Goal: Task Accomplishment & Management: Manage account settings

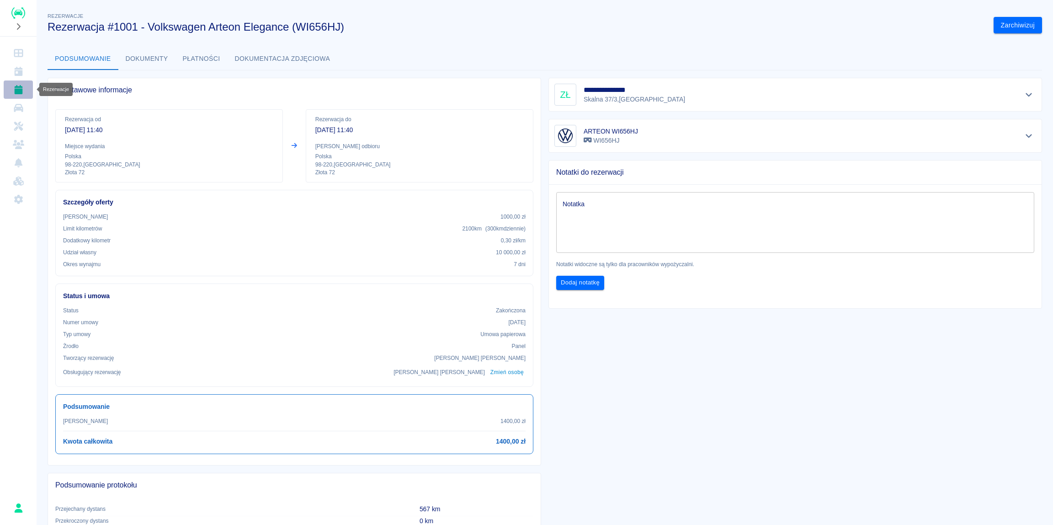
click at [19, 89] on icon "Rezerwacje" at bounding box center [18, 89] width 8 height 9
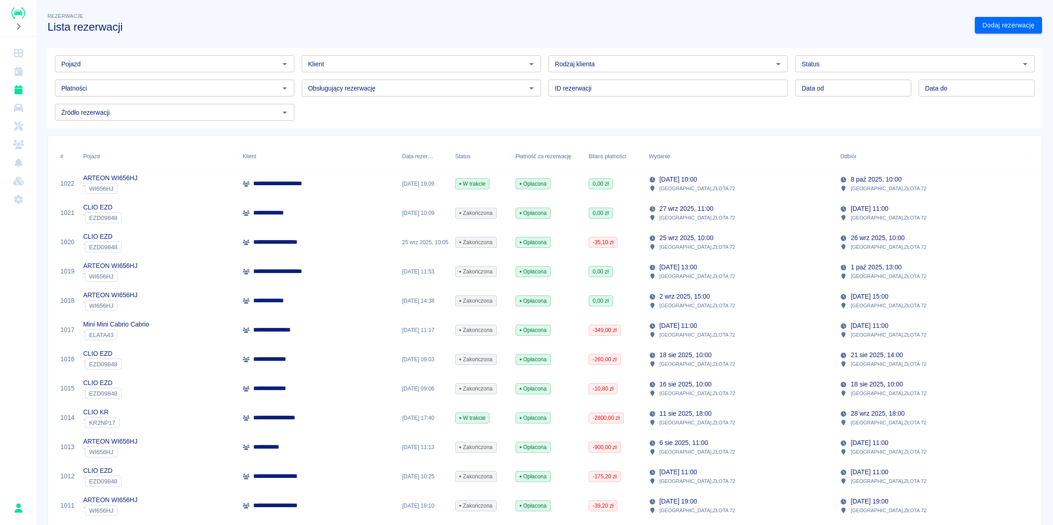
click at [269, 188] on p "**********" at bounding box center [285, 184] width 64 height 10
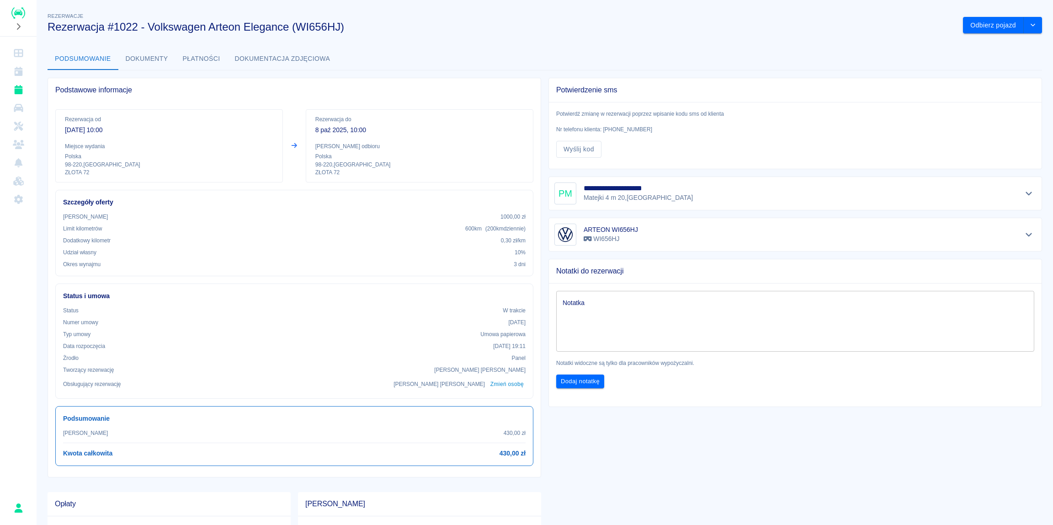
click at [650, 188] on h5 "**********" at bounding box center [626, 188] width 85 height 9
click at [1024, 192] on icon "Pokaż szczegóły" at bounding box center [1029, 193] width 11 height 8
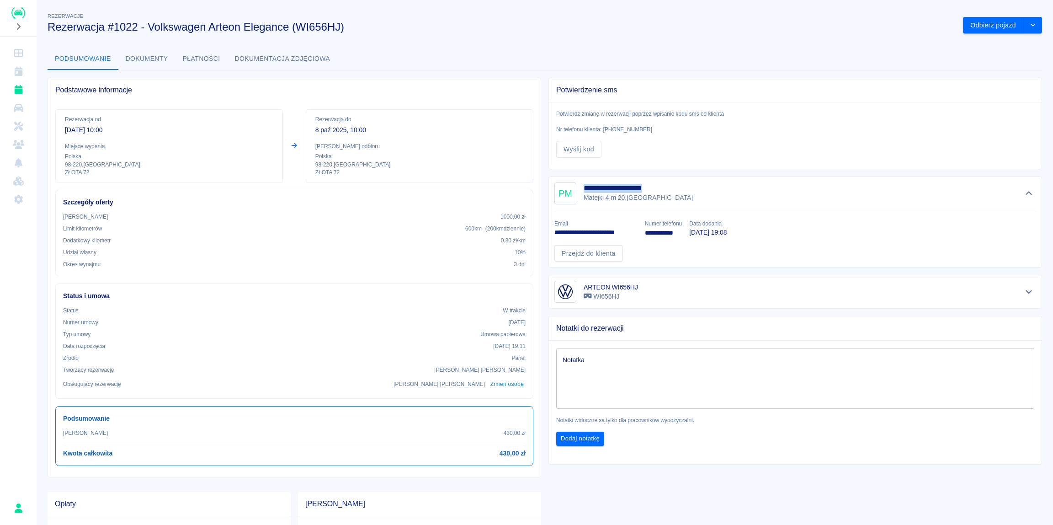
drag, startPoint x: 580, startPoint y: 187, endPoint x: 663, endPoint y: 186, distance: 82.3
click at [663, 186] on h5 "**********" at bounding box center [626, 188] width 85 height 9
copy h5 "**********"
click at [580, 197] on div "**********" at bounding box center [795, 193] width 482 height 22
drag, startPoint x: 580, startPoint y: 197, endPoint x: 621, endPoint y: 199, distance: 40.3
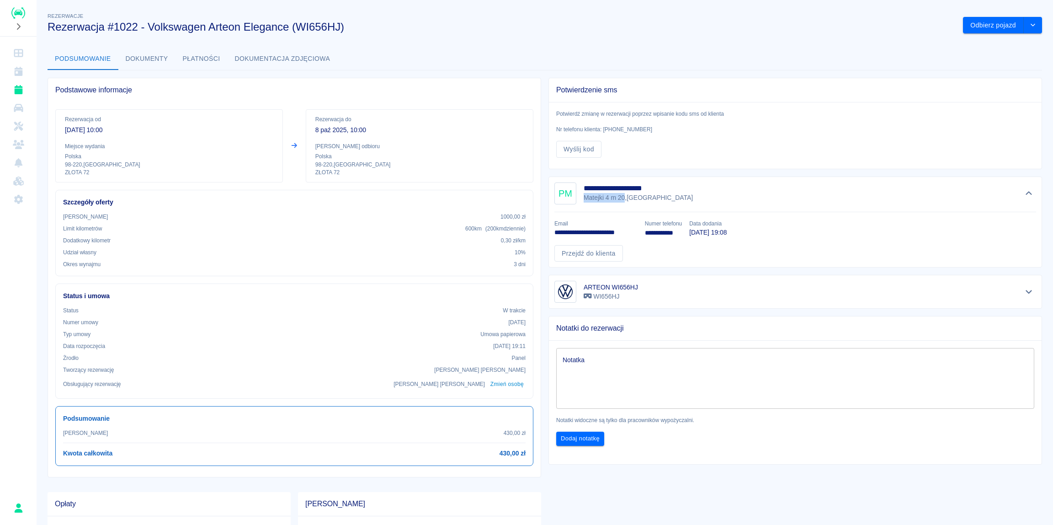
click at [621, 199] on p "Matejki 4 m 20 , [GEOGRAPHIC_DATA]" at bounding box center [638, 198] width 109 height 10
copy p "Matejki 4 m 20"
click at [757, 190] on div "**********" at bounding box center [795, 193] width 482 height 22
click at [592, 252] on link "Przejdź do klienta" at bounding box center [588, 253] width 69 height 17
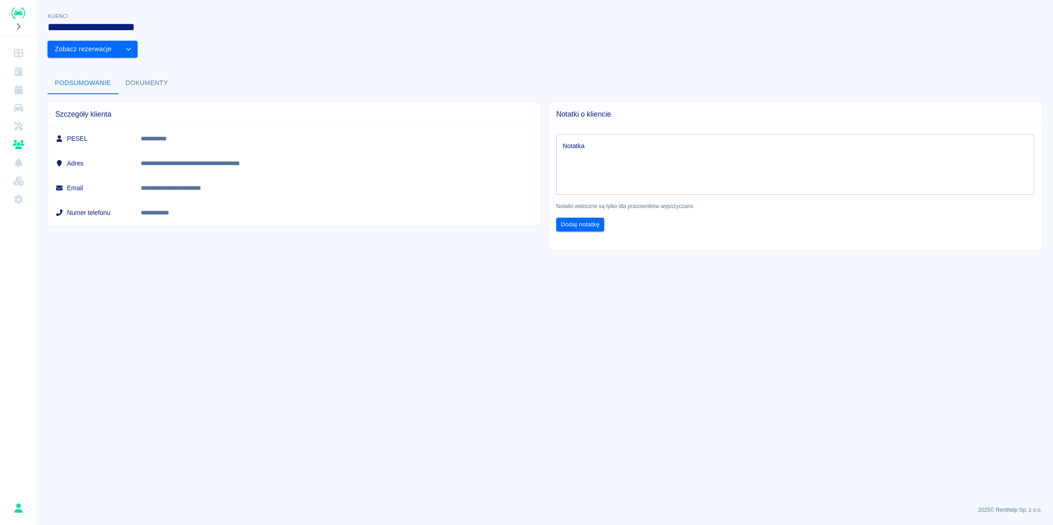
click at [237, 134] on p "**********" at bounding box center [300, 139] width 318 height 10
copy p "**********"
click at [296, 200] on td "**********" at bounding box center [336, 212] width 407 height 25
click at [982, 119] on div "Notatka x Notatka Notatki widoczne są tylko dla pracowników wypożyczalni. Dodaj…" at bounding box center [792, 179] width 500 height 120
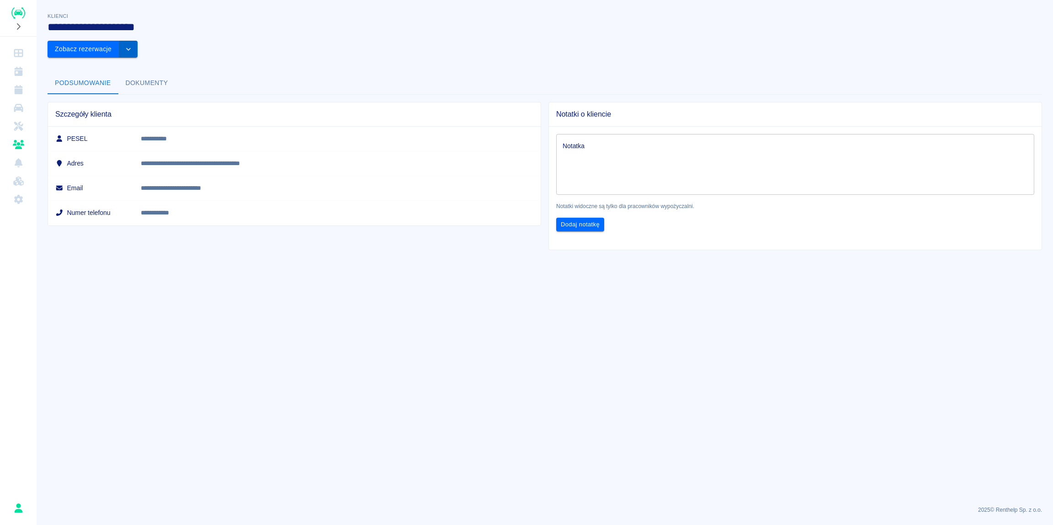
click at [132, 46] on icon "drop-down" at bounding box center [128, 49] width 7 height 6
click at [737, 39] on div "**********" at bounding box center [545, 127] width 1016 height 246
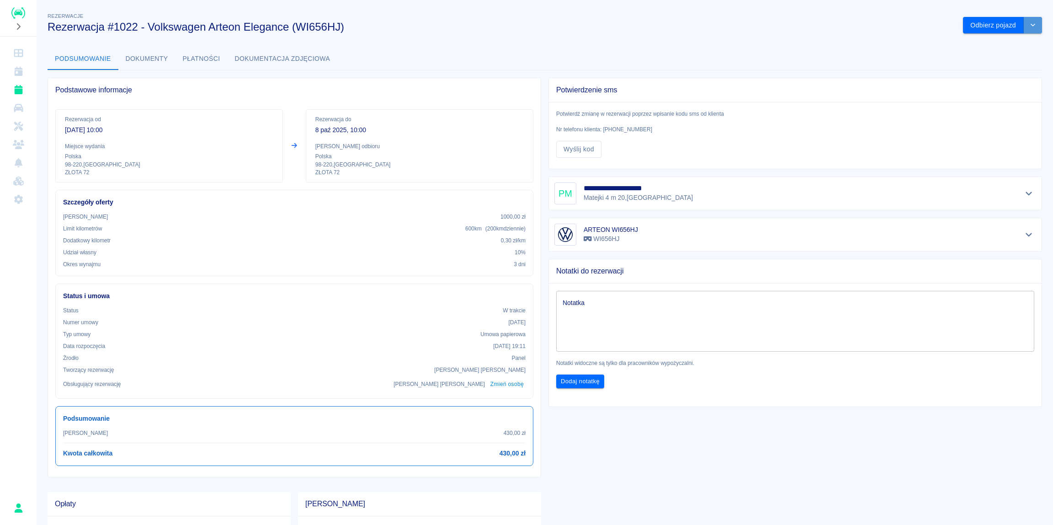
click at [1030, 25] on button "drop-down" at bounding box center [1033, 25] width 18 height 17
click at [997, 44] on li "Przedłuż rezerwację" at bounding box center [996, 44] width 72 height 15
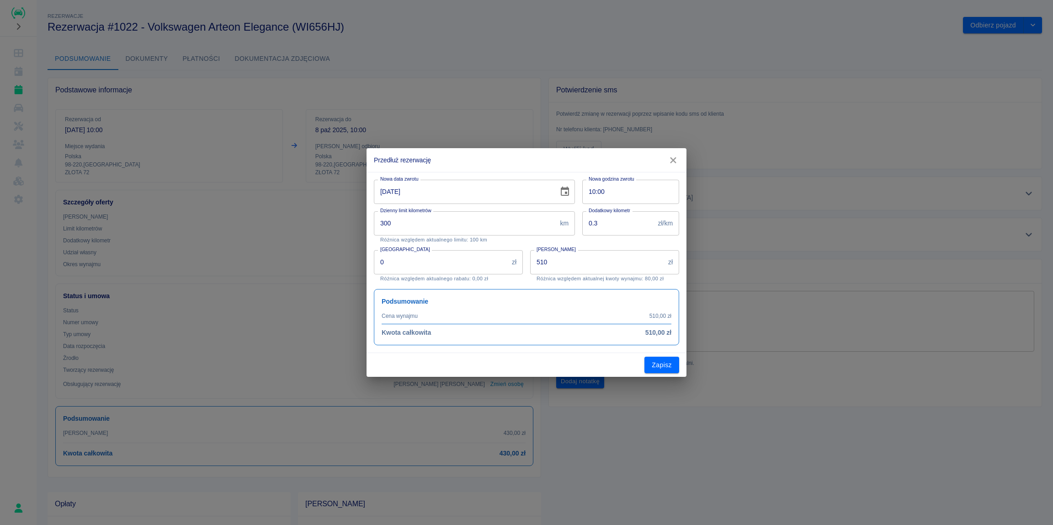
type input "300"
drag, startPoint x: 578, startPoint y: 260, endPoint x: 427, endPoint y: 264, distance: 150.9
click at [530, 264] on input "510" at bounding box center [597, 262] width 134 height 24
type input "680"
click at [522, 247] on div "Rabat 0 zł Rabat Różnica względem aktualnego rabatu: 0,00 zł" at bounding box center [445, 262] width 156 height 39
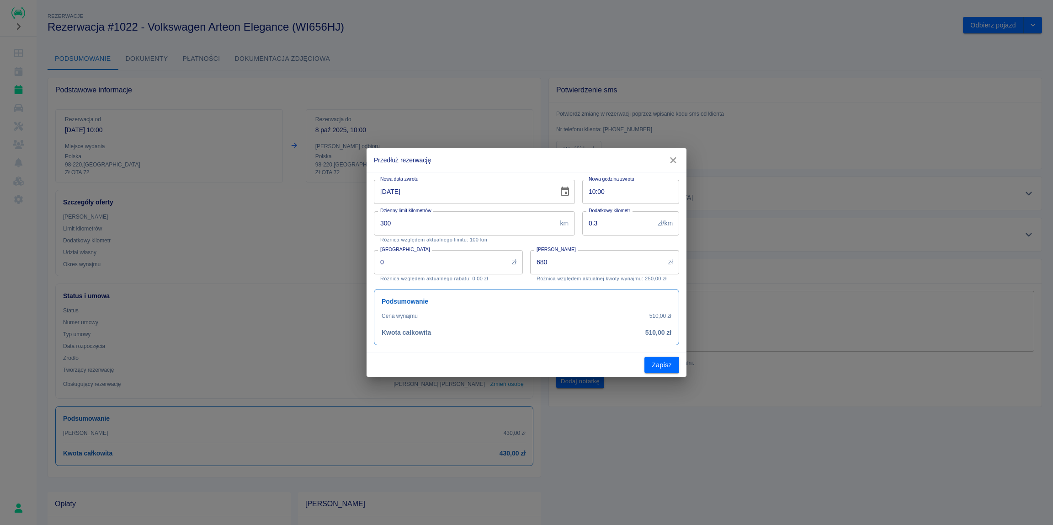
click at [566, 191] on icon "Choose date, selected date is 8 paź 2025" at bounding box center [564, 191] width 11 height 11
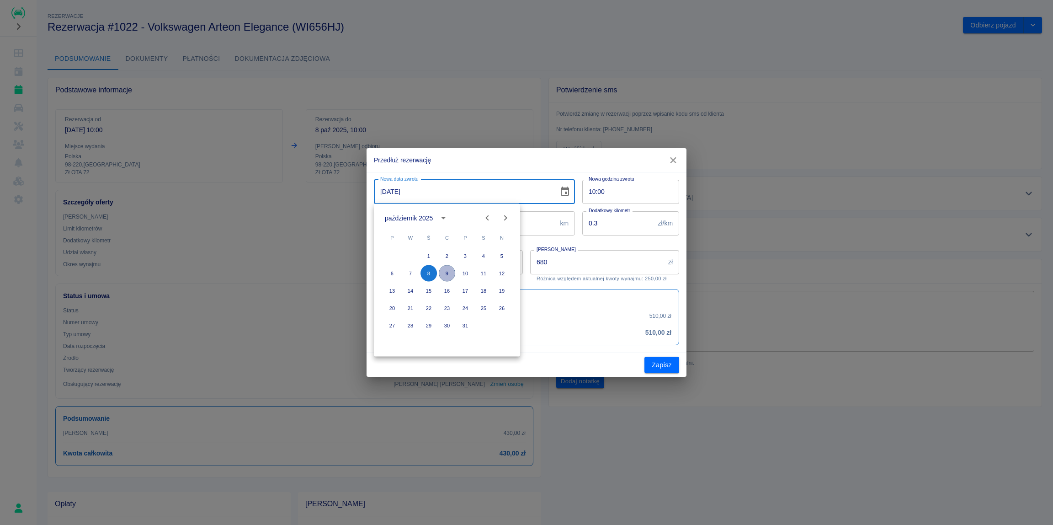
click at [447, 274] on button "9" at bounding box center [447, 273] width 16 height 16
type input "[DATE]"
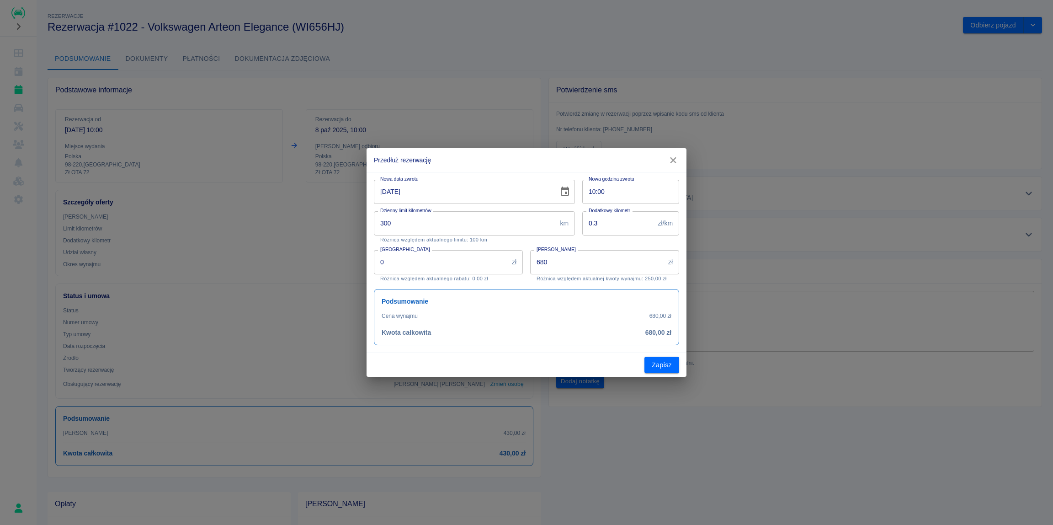
click at [594, 192] on input "10:00" at bounding box center [627, 192] width 90 height 24
type input "16:00"
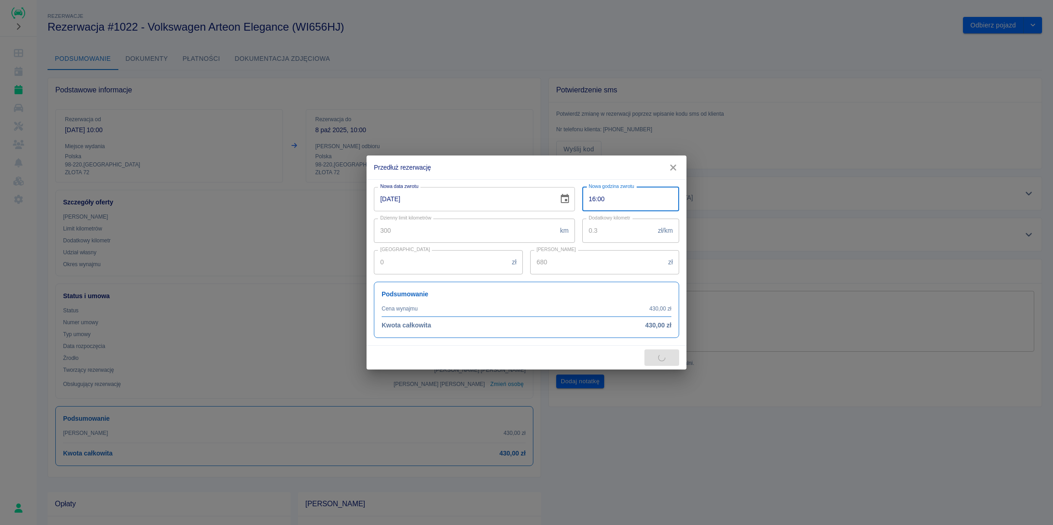
type input "850"
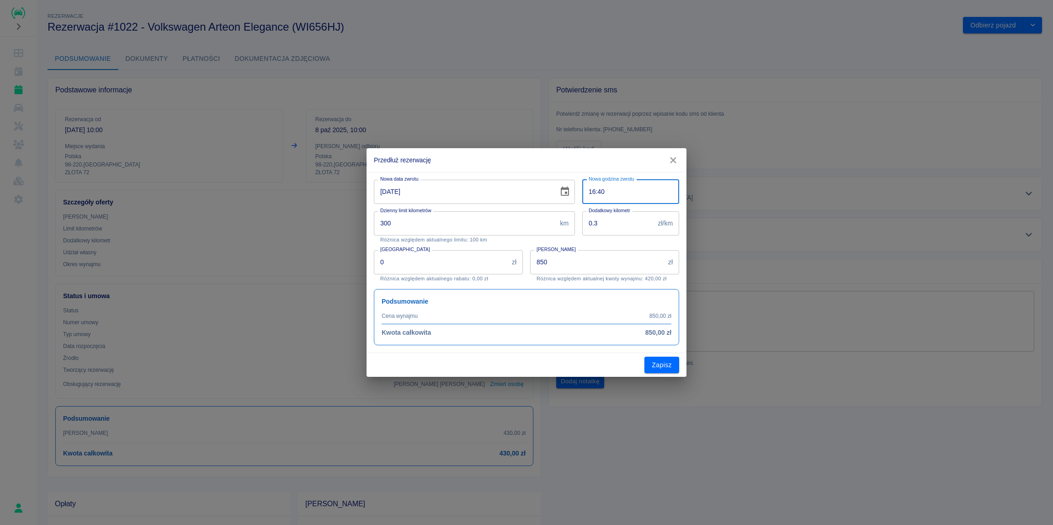
type input "16:40"
drag, startPoint x: 559, startPoint y: 261, endPoint x: 500, endPoint y: 261, distance: 59.0
click at [530, 261] on input "850" at bounding box center [597, 262] width 134 height 24
type input "680"
click at [526, 157] on h2 "Przedłuż rezerwację" at bounding box center [527, 160] width 320 height 24
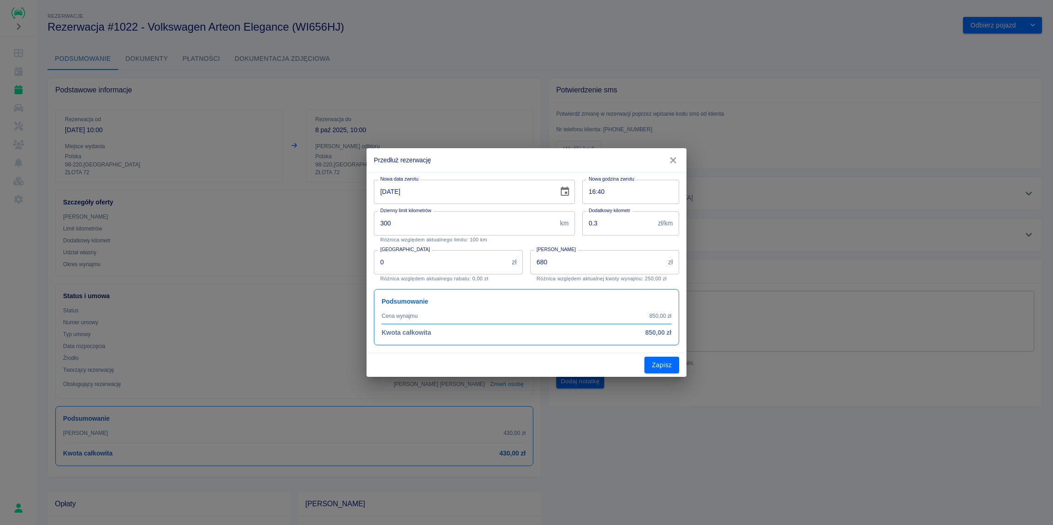
click at [590, 363] on div "Zapisz" at bounding box center [527, 365] width 320 height 24
click at [478, 281] on p "Różnica względem aktualnego rabatu: 0,00 zł" at bounding box center [448, 279] width 136 height 6
click at [562, 266] on input "680" at bounding box center [597, 262] width 134 height 24
click at [570, 363] on div "Zapisz" at bounding box center [527, 365] width 320 height 24
click at [665, 366] on button "Zapisz" at bounding box center [661, 365] width 35 height 17
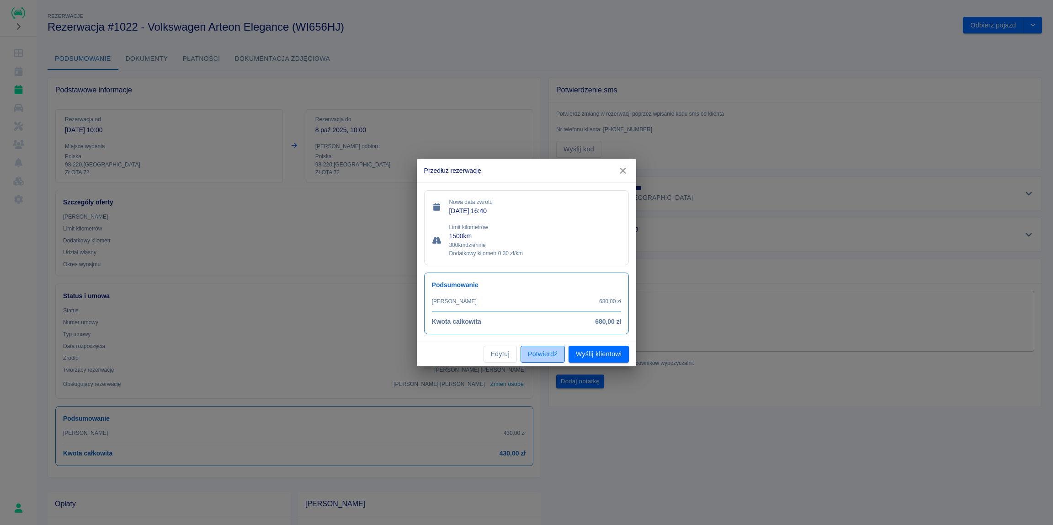
click at [548, 351] on button "Potwierdź" at bounding box center [543, 354] width 44 height 17
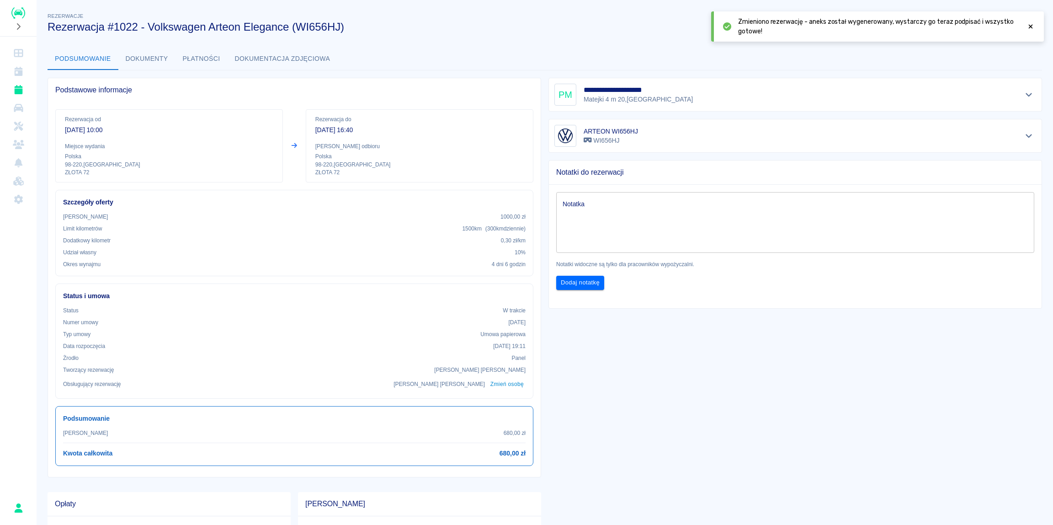
click at [1030, 28] on icon at bounding box center [1031, 27] width 4 height 4
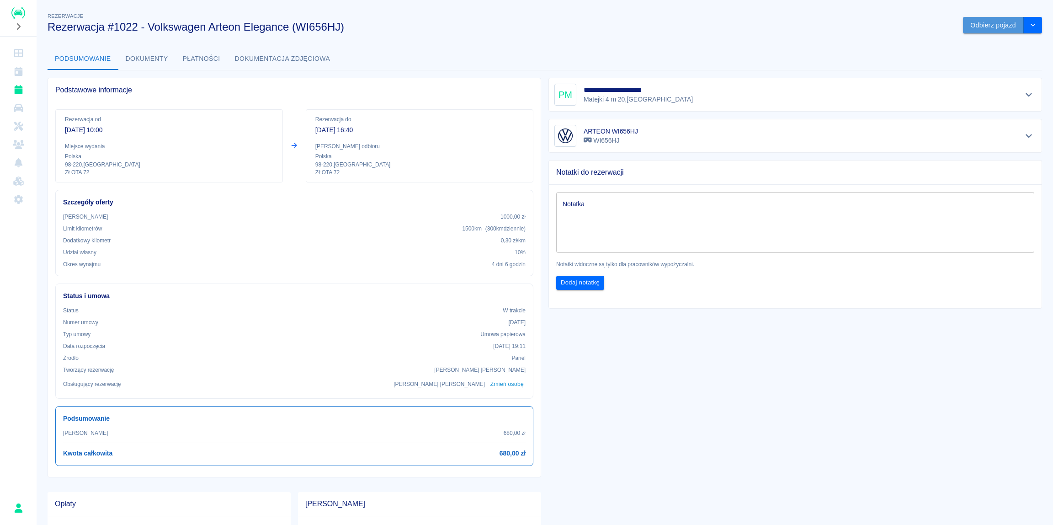
click at [979, 31] on button "Odbierz pojazd" at bounding box center [993, 25] width 61 height 17
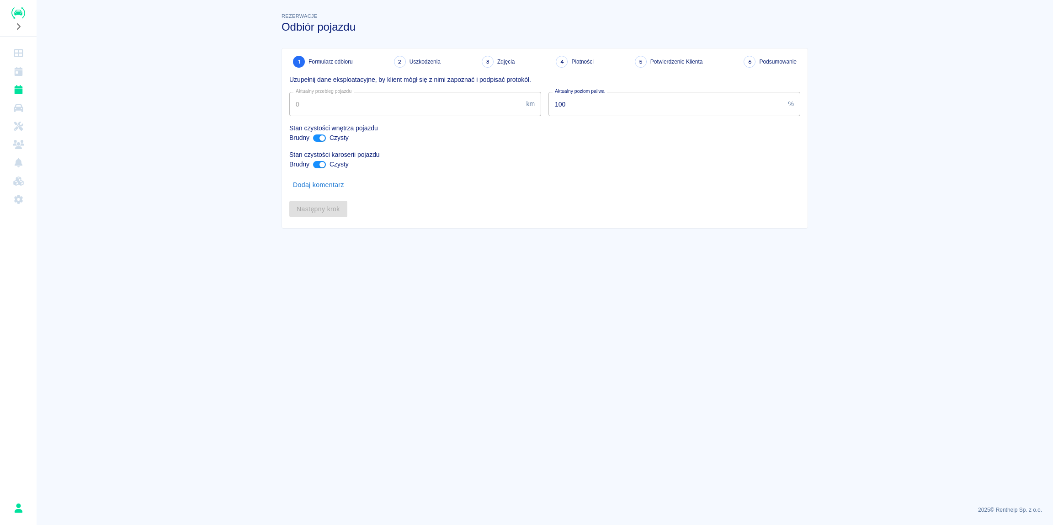
type input "195677"
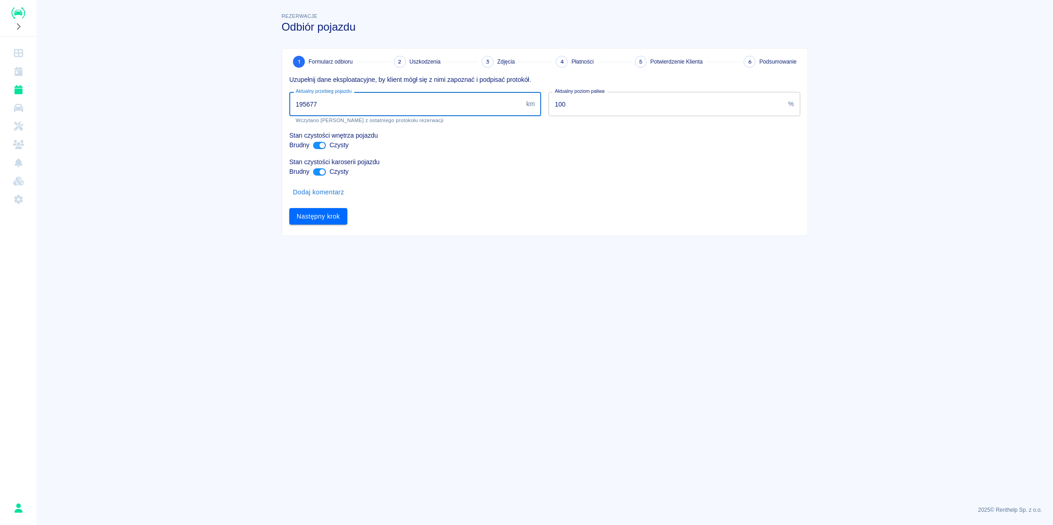
drag, startPoint x: 370, startPoint y: 106, endPoint x: 270, endPoint y: 96, distance: 100.1
click at [289, 96] on input "195677" at bounding box center [405, 104] width 233 height 24
paste input "number"
click at [219, 151] on main "Rezerwacje Odbiór pojazdu 1 Formularz odbioru 2 Uszkodzenia 3 Zdjęcia 4 Płatnoś…" at bounding box center [545, 254] width 1016 height 487
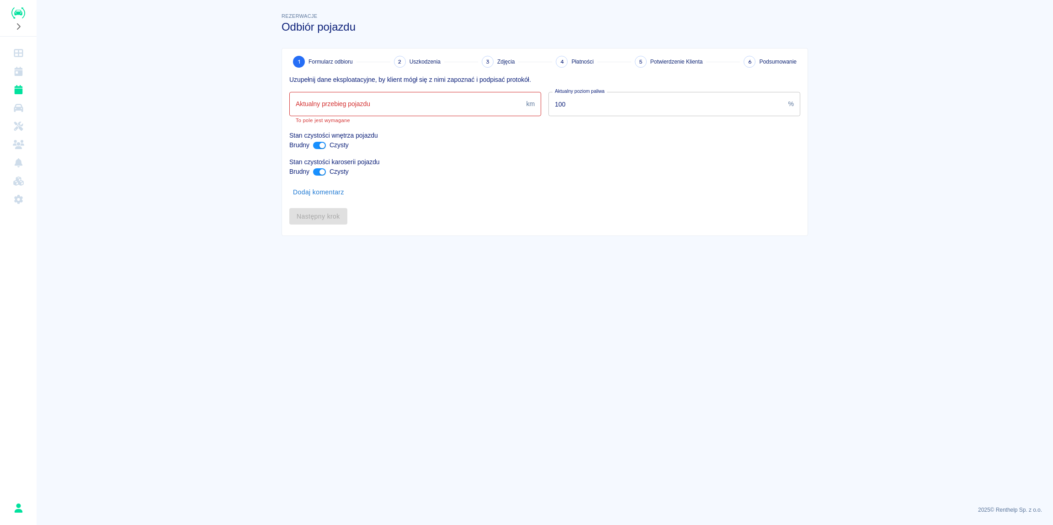
click at [218, 147] on main "Rezerwacje Odbiór pojazdu 1 Formularz odbioru 2 Uszkodzenia 3 Zdjęcia 4 Płatnoś…" at bounding box center [545, 254] width 1016 height 487
click at [379, 102] on input "Aktualny przebieg pojazdu" at bounding box center [405, 104] width 233 height 24
click at [173, 228] on main "Rezerwacje Odbiór pojazdu 1 Formularz odbioru 2 Uszkodzenia 3 Zdjęcia 4 Płatnoś…" at bounding box center [545, 254] width 1016 height 487
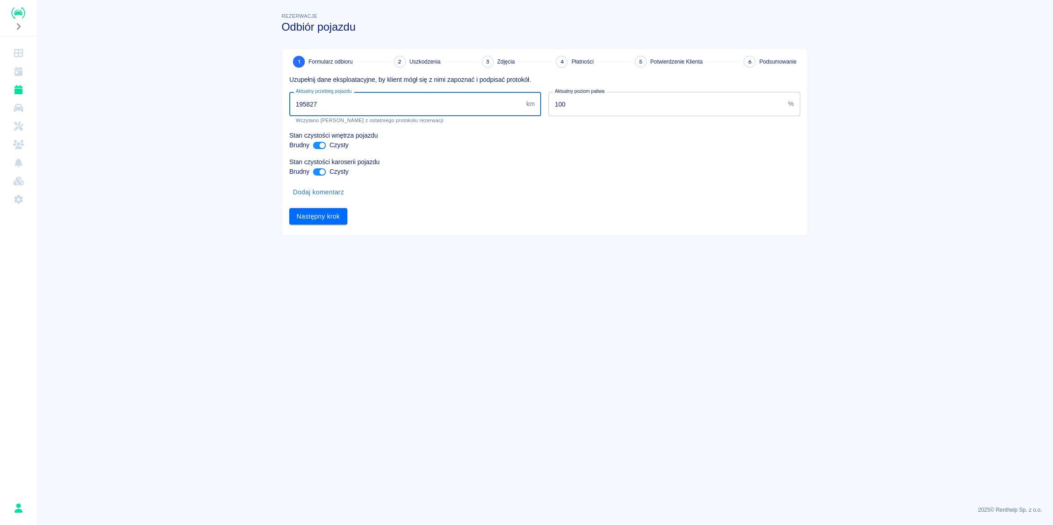
drag, startPoint x: 320, startPoint y: 104, endPoint x: 311, endPoint y: 104, distance: 9.2
click at [311, 104] on input "195827" at bounding box center [405, 104] width 233 height 24
type input "195856"
click at [310, 220] on button "Następny krok" at bounding box center [318, 216] width 58 height 17
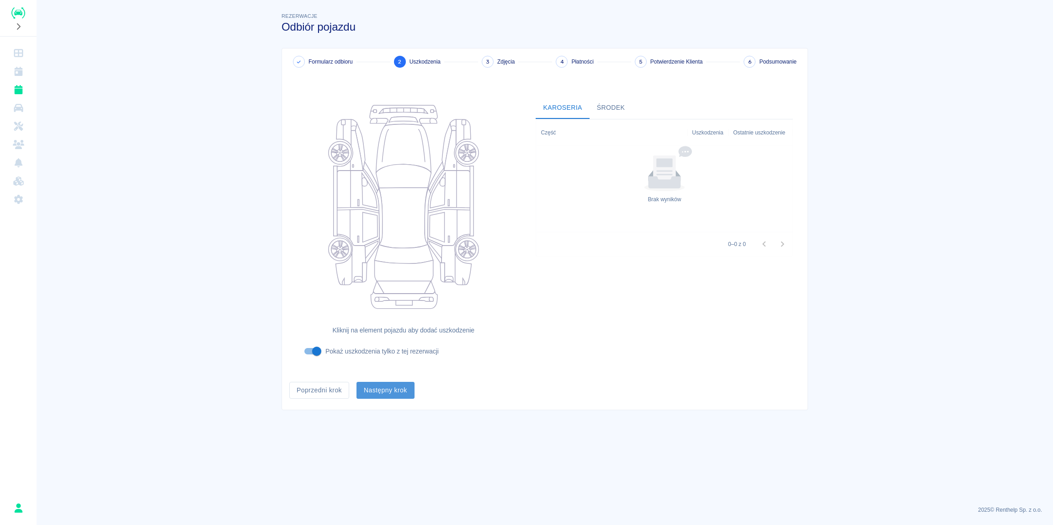
click at [383, 392] on button "Następny krok" at bounding box center [386, 390] width 58 height 17
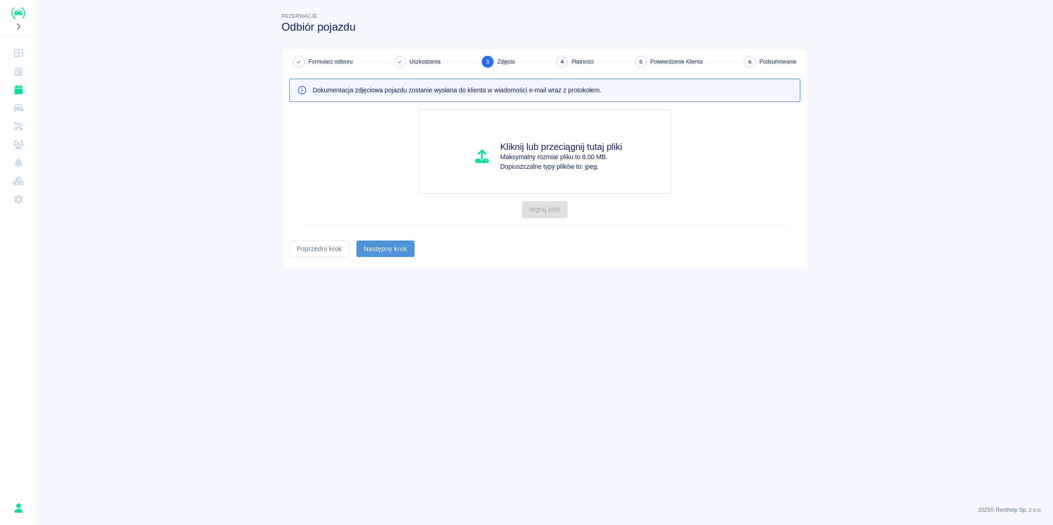
click at [394, 249] on button "Następny krok" at bounding box center [386, 248] width 58 height 17
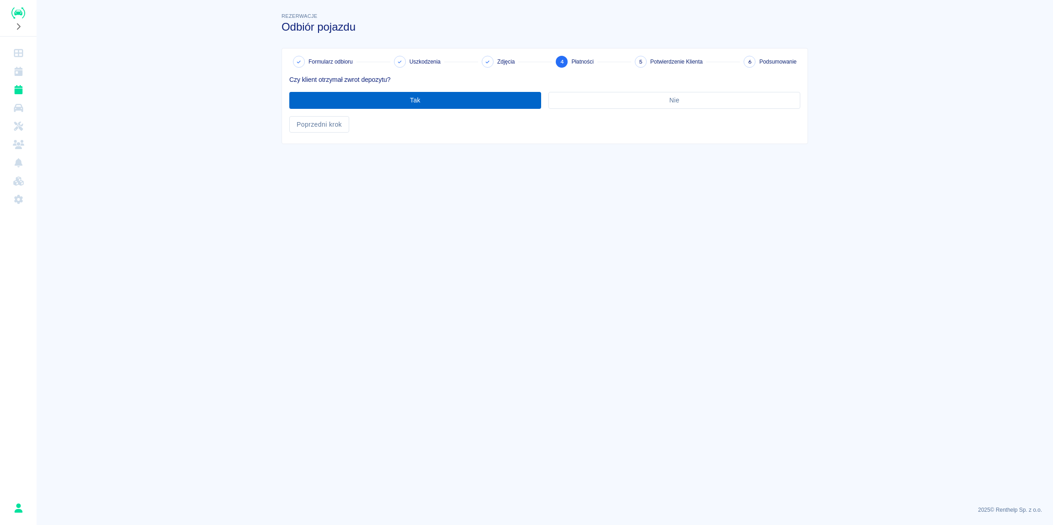
click at [430, 102] on button "Tak" at bounding box center [415, 100] width 252 height 17
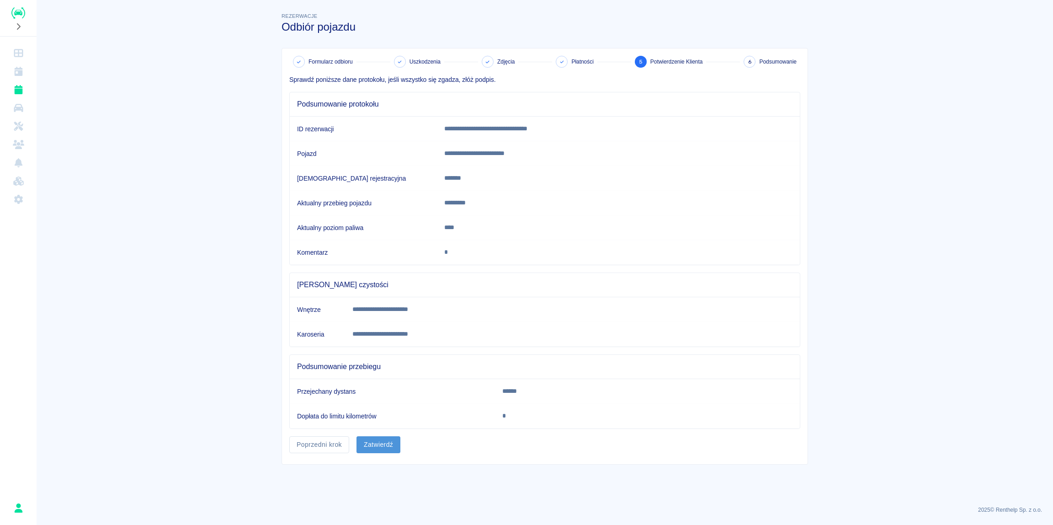
click at [381, 446] on button "Zatwierdź" at bounding box center [379, 444] width 44 height 17
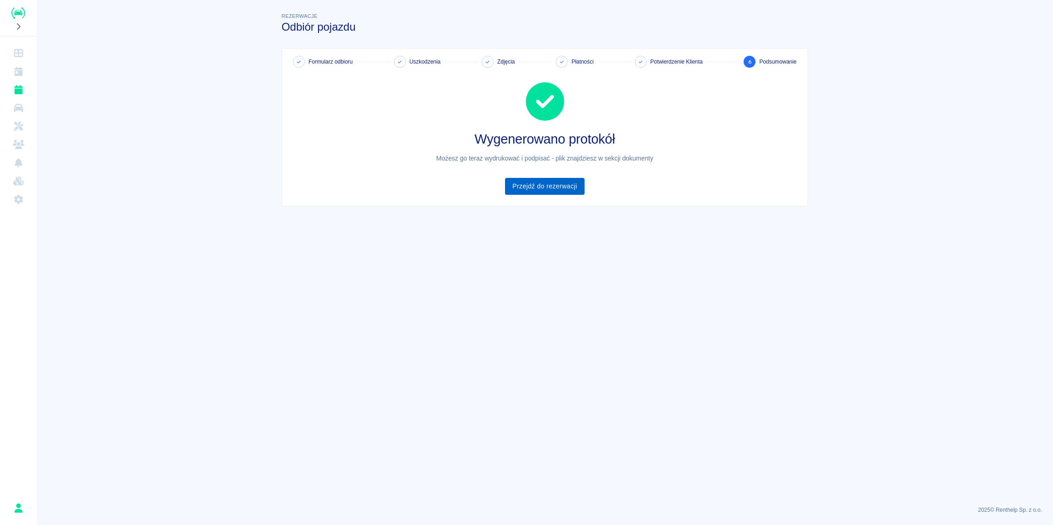
click at [541, 184] on link "Przejdź do rezerwacji" at bounding box center [544, 186] width 79 height 17
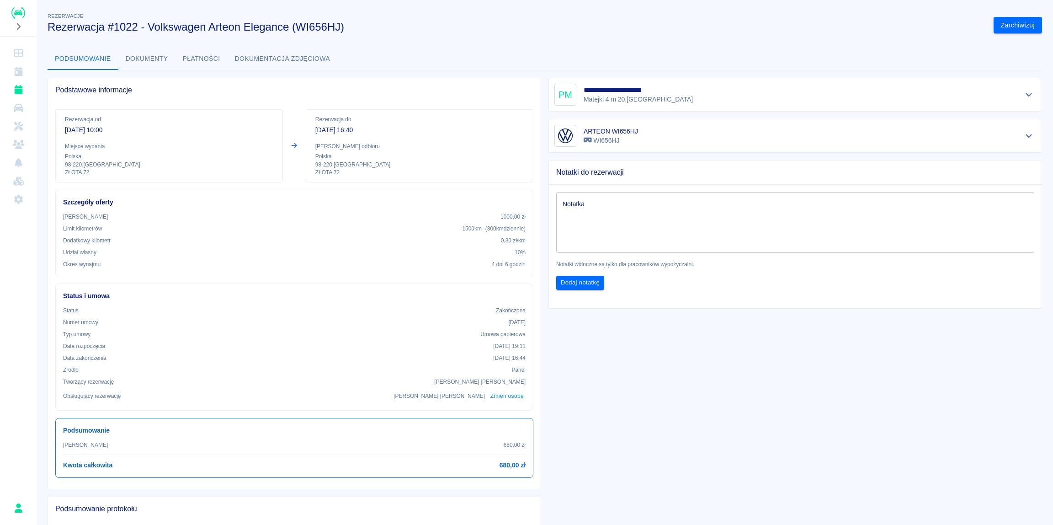
click at [154, 58] on button "Dokumenty" at bounding box center [146, 59] width 57 height 22
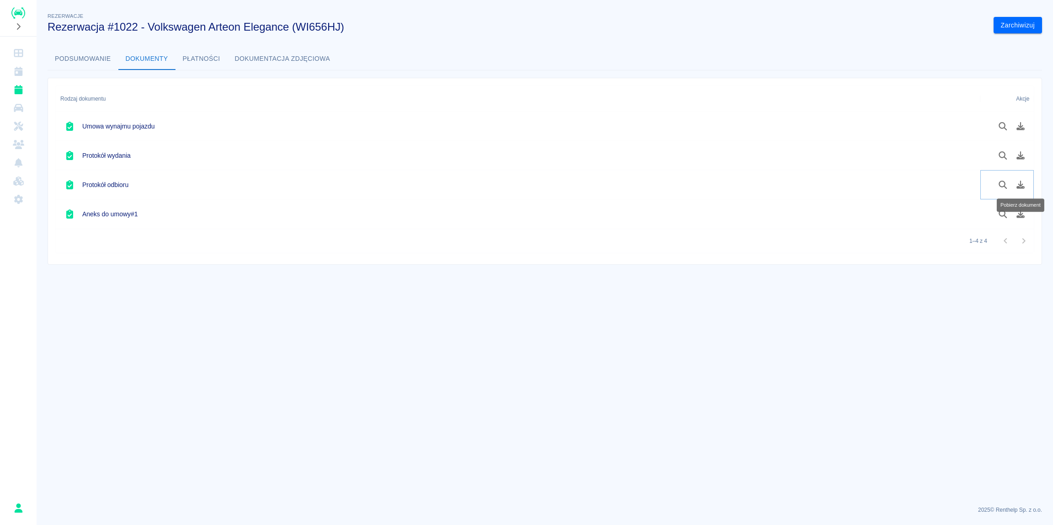
click at [1024, 183] on icon "Pobierz dokument" at bounding box center [1021, 185] width 11 height 8
click at [1018, 213] on icon "Pobierz dokument" at bounding box center [1020, 214] width 8 height 8
click at [1018, 214] on icon "Pobierz dokument" at bounding box center [1021, 214] width 11 height 8
click at [12, 91] on link "Rezerwacje" at bounding box center [18, 89] width 29 height 18
